Goal: Task Accomplishment & Management: Manage account settings

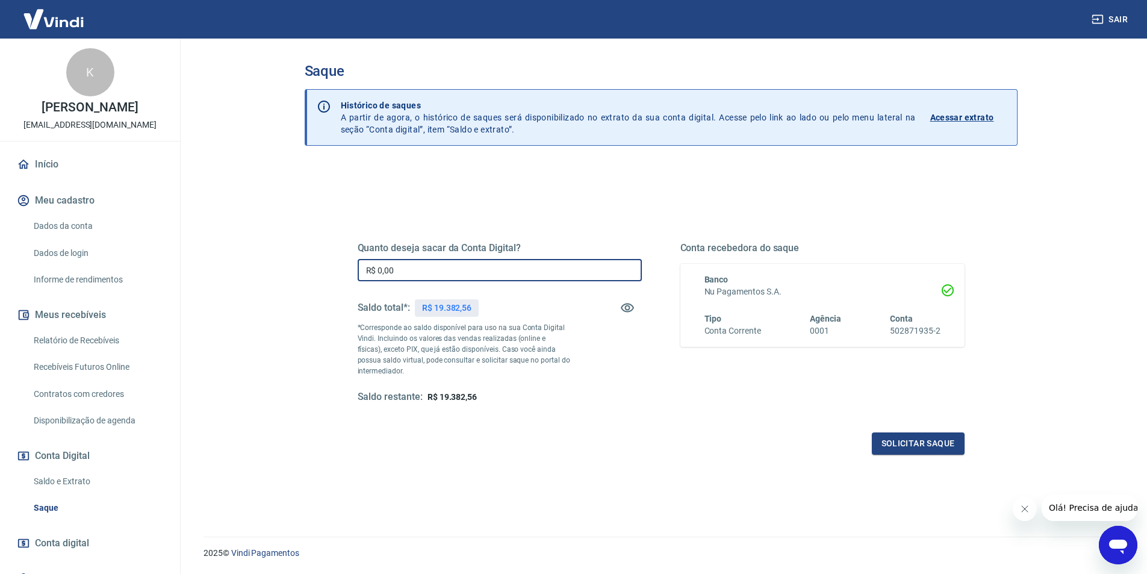
drag, startPoint x: 419, startPoint y: 266, endPoint x: 292, endPoint y: 266, distance: 126.5
click at [293, 266] on div "Saque Histórico de saques A partir de agora, o histórico de saques será disponi…" at bounding box center [661, 281] width 742 height 484
type input "R$ 19.020,00"
click at [895, 444] on button "Solicitar saque" at bounding box center [918, 443] width 93 height 22
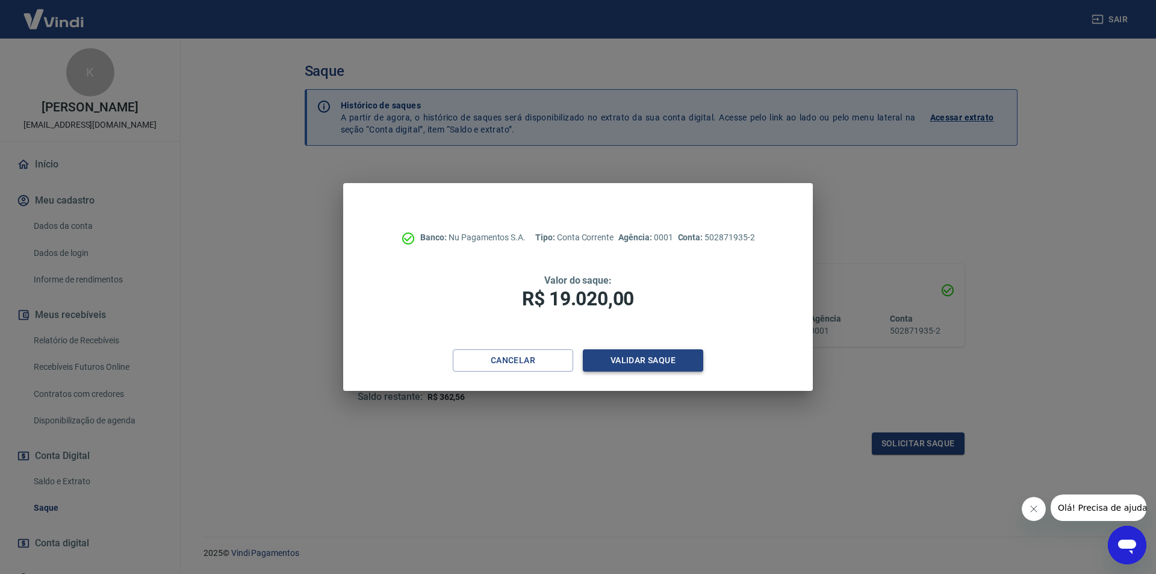
click at [645, 358] on button "Validar saque" at bounding box center [643, 360] width 120 height 22
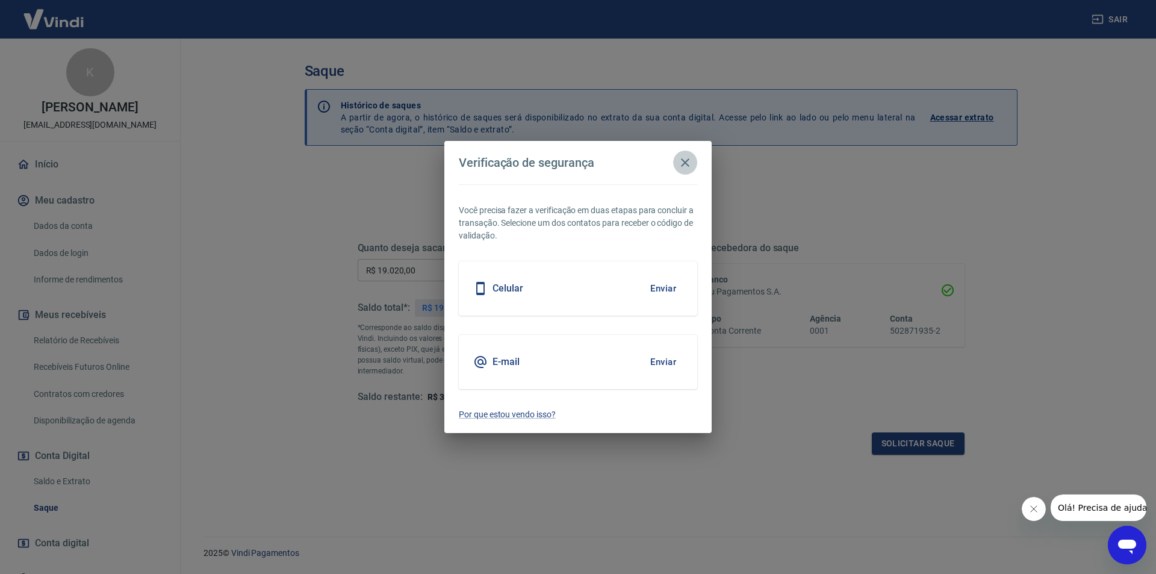
click at [682, 166] on icon "button" at bounding box center [685, 162] width 8 height 8
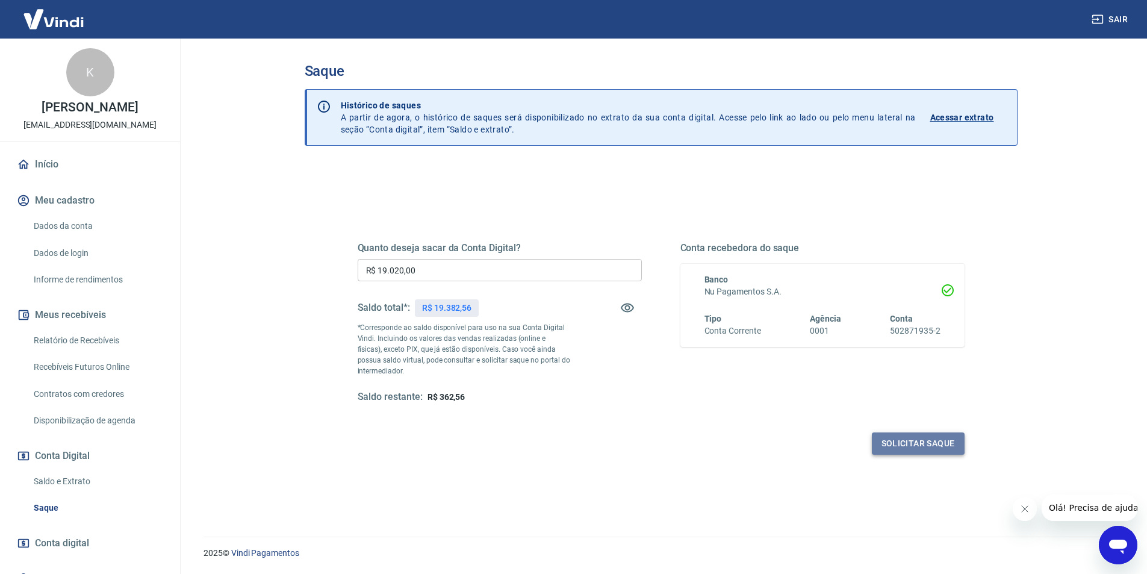
click at [913, 441] on button "Solicitar saque" at bounding box center [918, 443] width 93 height 22
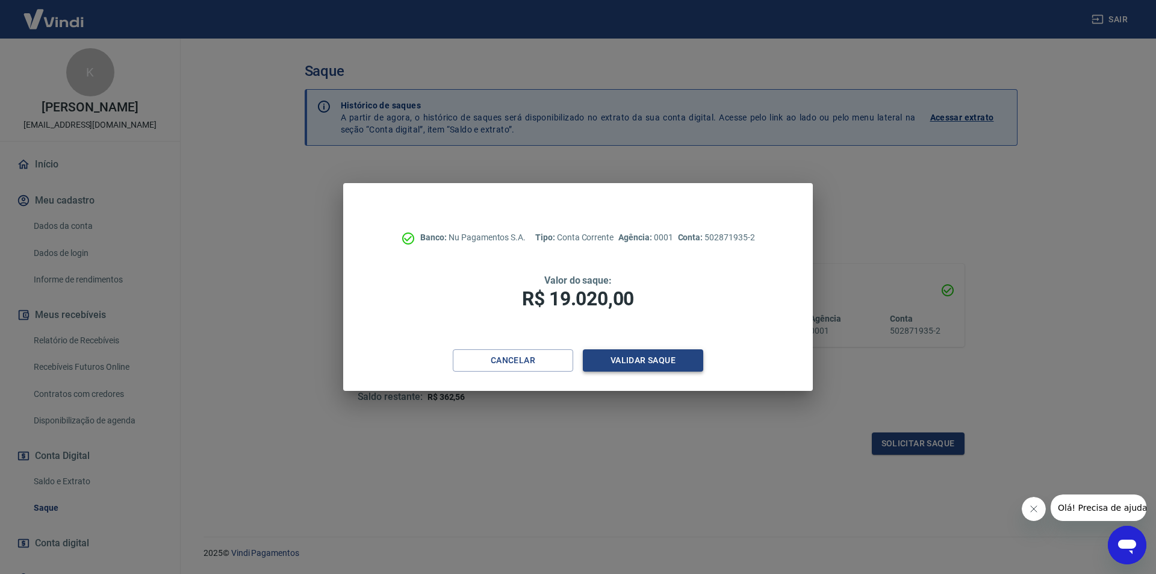
click at [643, 358] on button "Validar saque" at bounding box center [643, 360] width 120 height 22
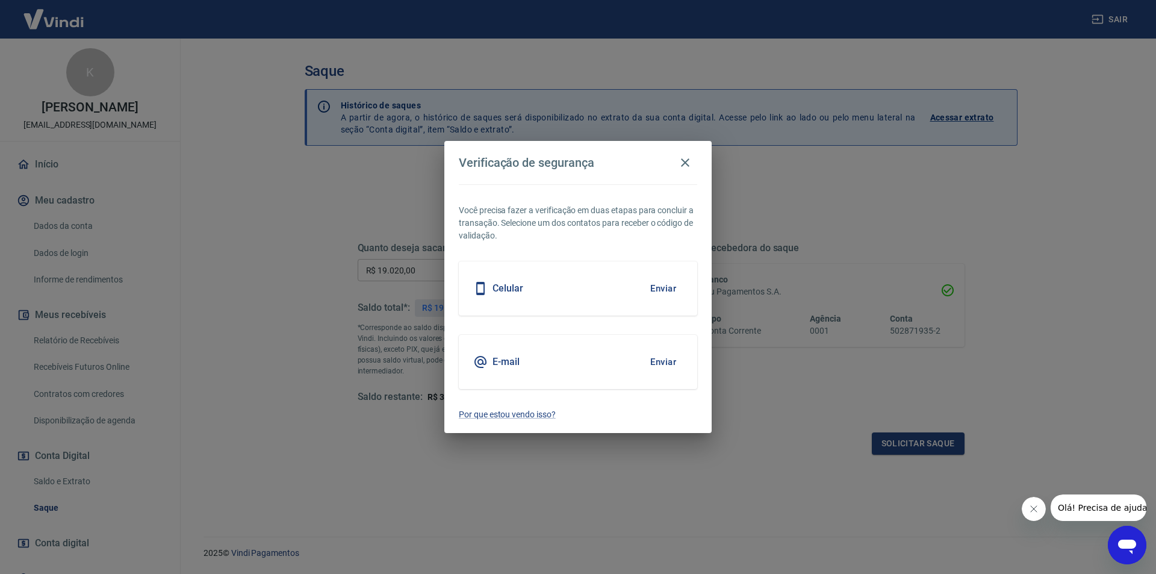
click at [596, 291] on div "Celular Enviar" at bounding box center [578, 288] width 238 height 54
click at [667, 286] on button "Enviar" at bounding box center [663, 288] width 39 height 25
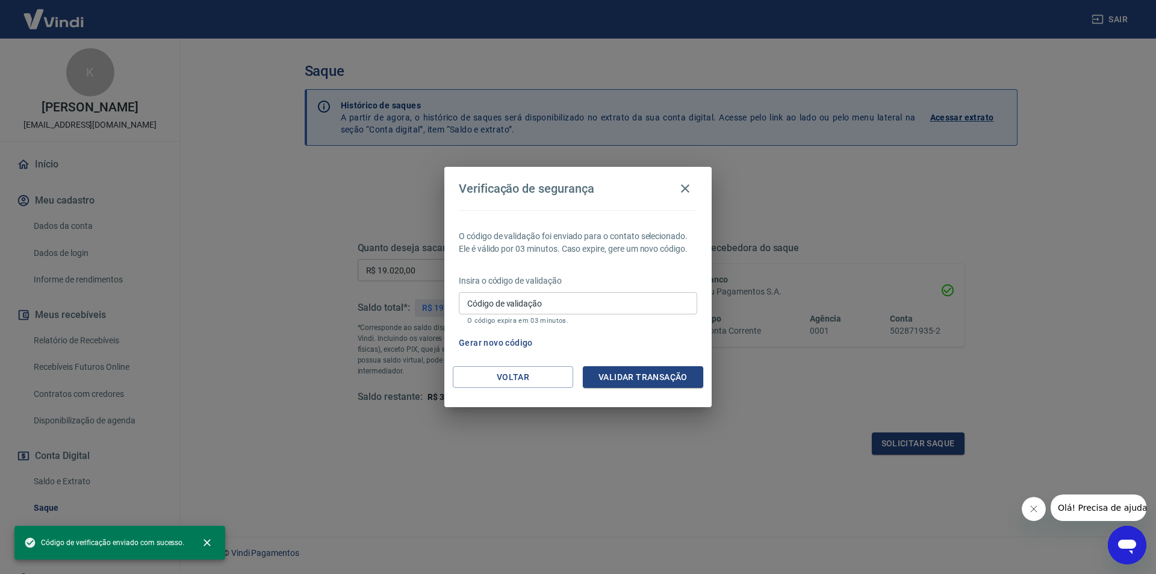
click at [579, 296] on input "Código de validação" at bounding box center [578, 303] width 238 height 22
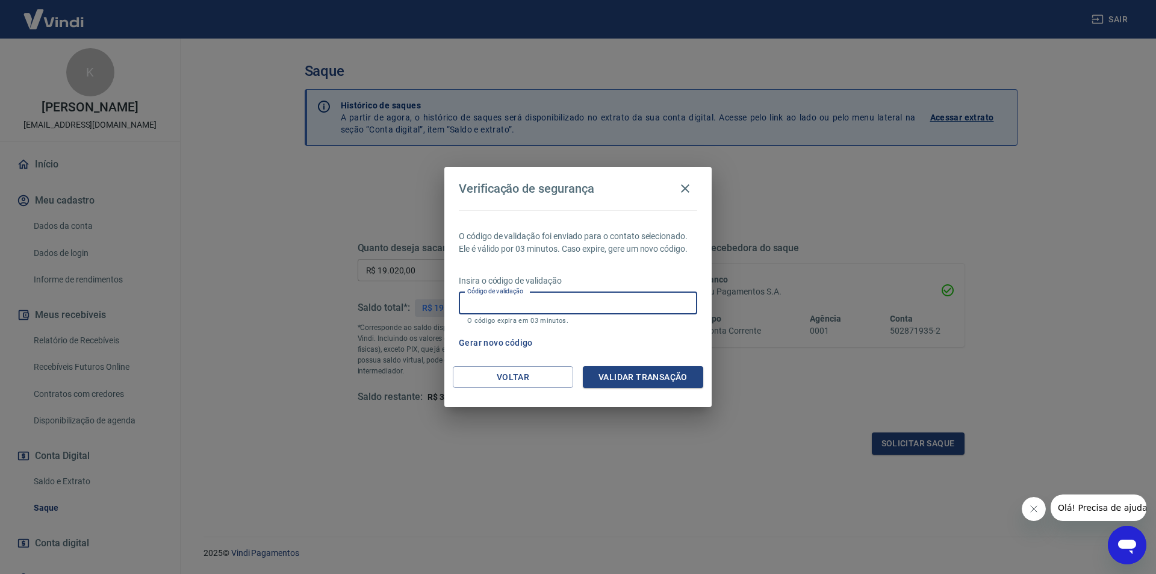
click at [551, 292] on input "Código de validação" at bounding box center [578, 303] width 238 height 22
click at [477, 301] on input "Código de validação" at bounding box center [578, 303] width 238 height 22
click at [515, 262] on div "O código de validação foi enviado para o contato selecionado. Ele é válido por …" at bounding box center [577, 288] width 267 height 156
click at [481, 303] on input "Código de validação" at bounding box center [578, 303] width 238 height 22
click at [508, 271] on div "O código de validação foi enviado para o contato selecionado. Ele é válido por …" at bounding box center [577, 288] width 267 height 156
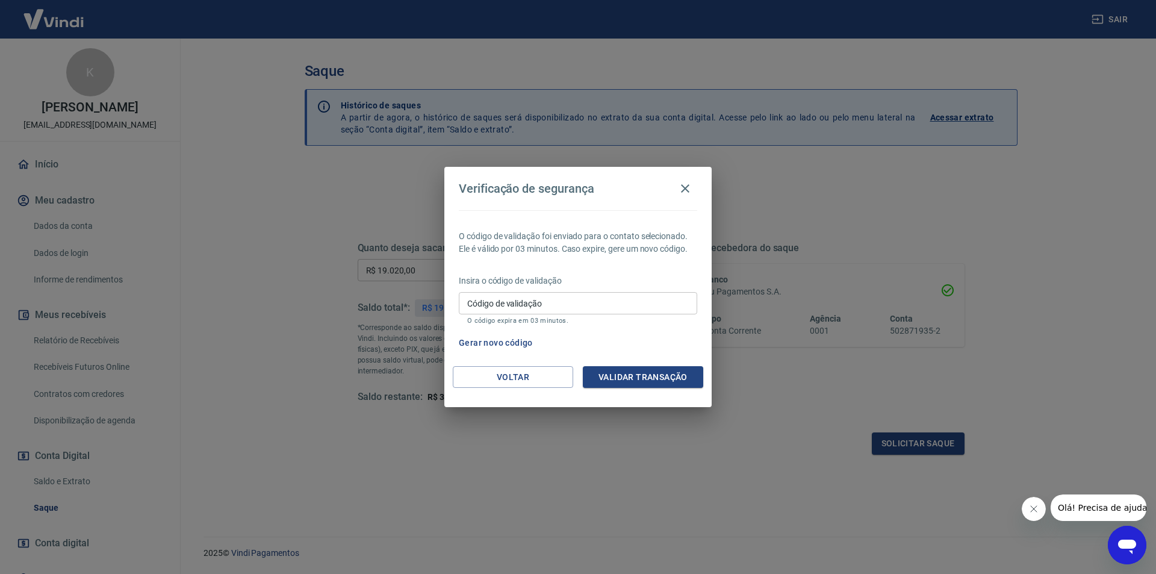
click at [491, 299] on div "Código de validação Código de validação O código expira em 03 minutos." at bounding box center [578, 308] width 238 height 33
click at [514, 270] on div "O código de validação foi enviado para o contato selecionado. Ele é válido por …" at bounding box center [577, 288] width 267 height 156
click at [534, 302] on input "Código de validação" at bounding box center [578, 303] width 238 height 22
click at [567, 276] on p "Insira o código de validação" at bounding box center [578, 281] width 238 height 13
click at [558, 307] on input "Código de validação" at bounding box center [578, 303] width 238 height 22
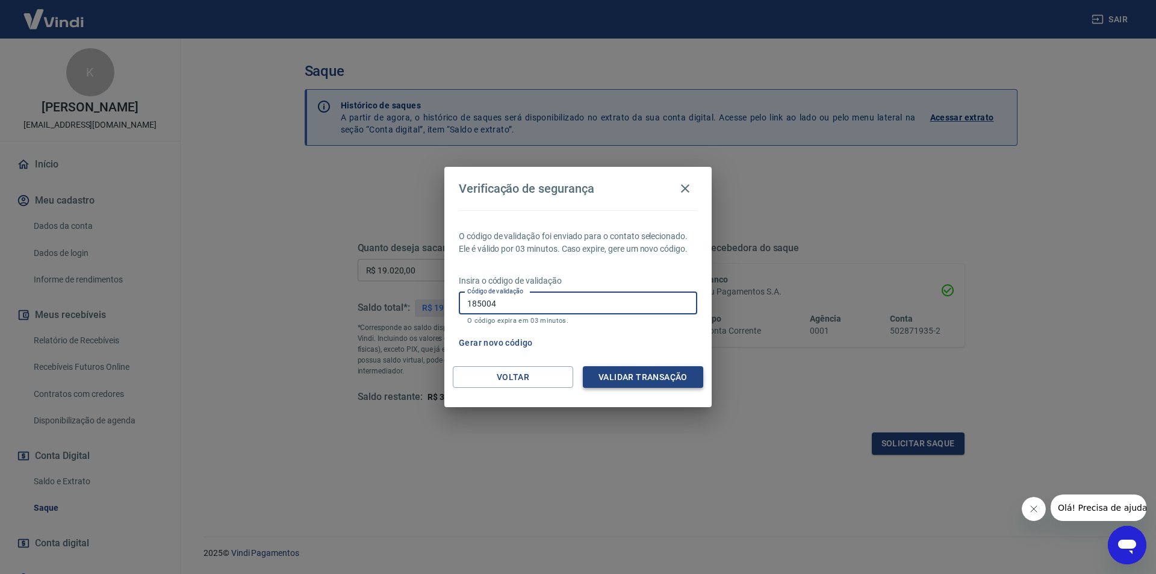
type input "185004"
click at [655, 372] on button "Validar transação" at bounding box center [643, 377] width 120 height 22
